Goal: Information Seeking & Learning: Learn about a topic

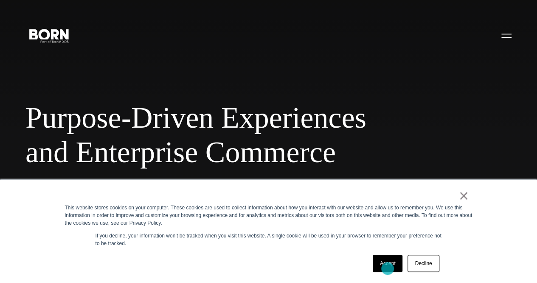
drag, startPoint x: 388, startPoint y: 268, endPoint x: 391, endPoint y: 259, distance: 9.8
click at [388, 268] on link "Accept" at bounding box center [388, 262] width 30 height 17
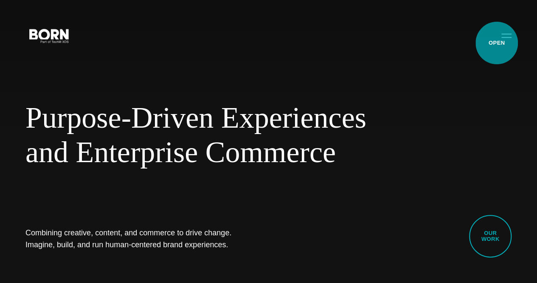
click at [497, 43] on button "Primary Menu" at bounding box center [507, 35] width 20 height 18
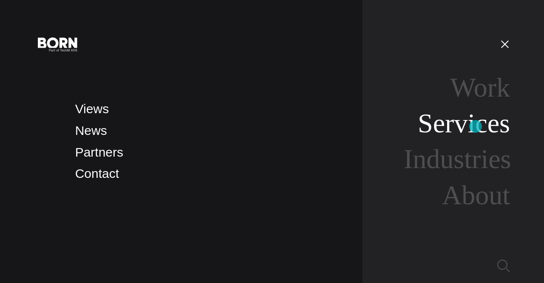
click at [475, 126] on link "Services" at bounding box center [464, 123] width 92 height 30
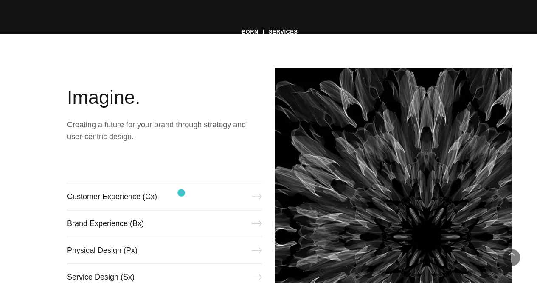
scroll to position [340, 0]
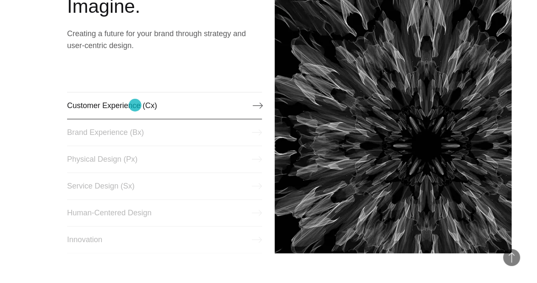
click at [135, 105] on link "Customer Experience (Cx)" at bounding box center [164, 105] width 195 height 27
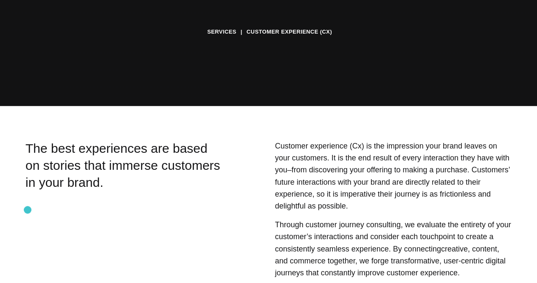
scroll to position [255, 0]
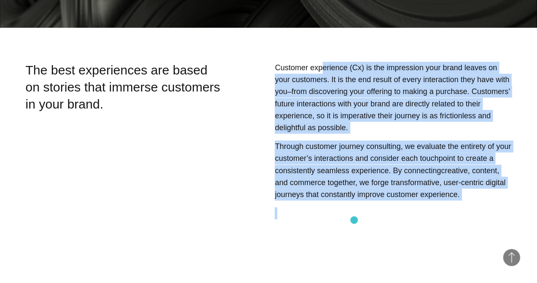
drag, startPoint x: 321, startPoint y: 84, endPoint x: 354, endPoint y: 220, distance: 140.4
click at [354, 220] on div "Customer experience (Cx) is the impression your brand leaves on your customers.…" at bounding box center [373, 153] width 278 height 183
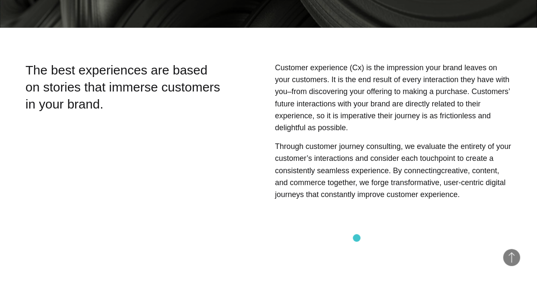
click at [357, 237] on div "Customer experience (Cx) is the impression your brand leaves on your customers.…" at bounding box center [373, 153] width 278 height 183
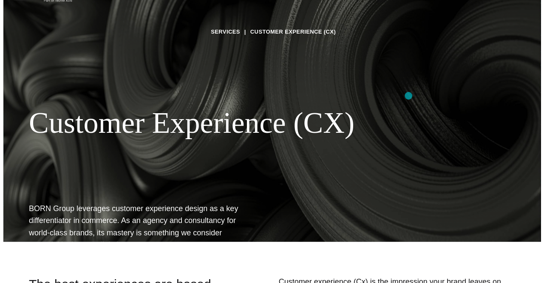
scroll to position [0, 0]
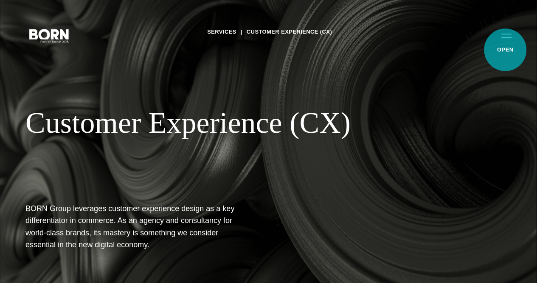
click at [506, 44] on button "Primary Menu" at bounding box center [507, 35] width 20 height 18
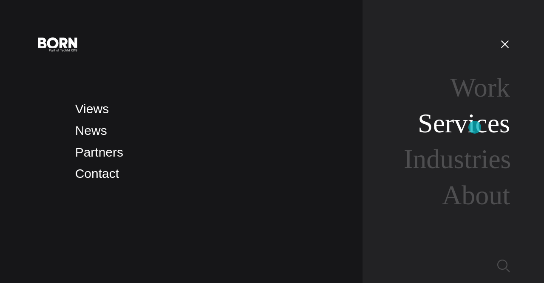
click at [475, 127] on link "Services" at bounding box center [464, 123] width 92 height 30
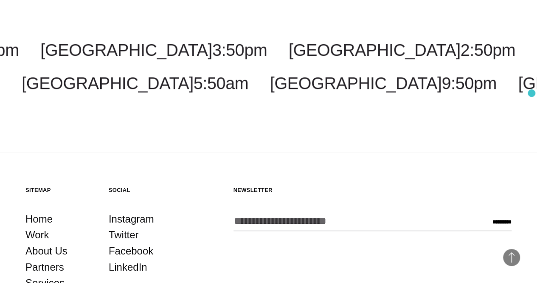
scroll to position [1739, 0]
